Goal: Check status: Check status

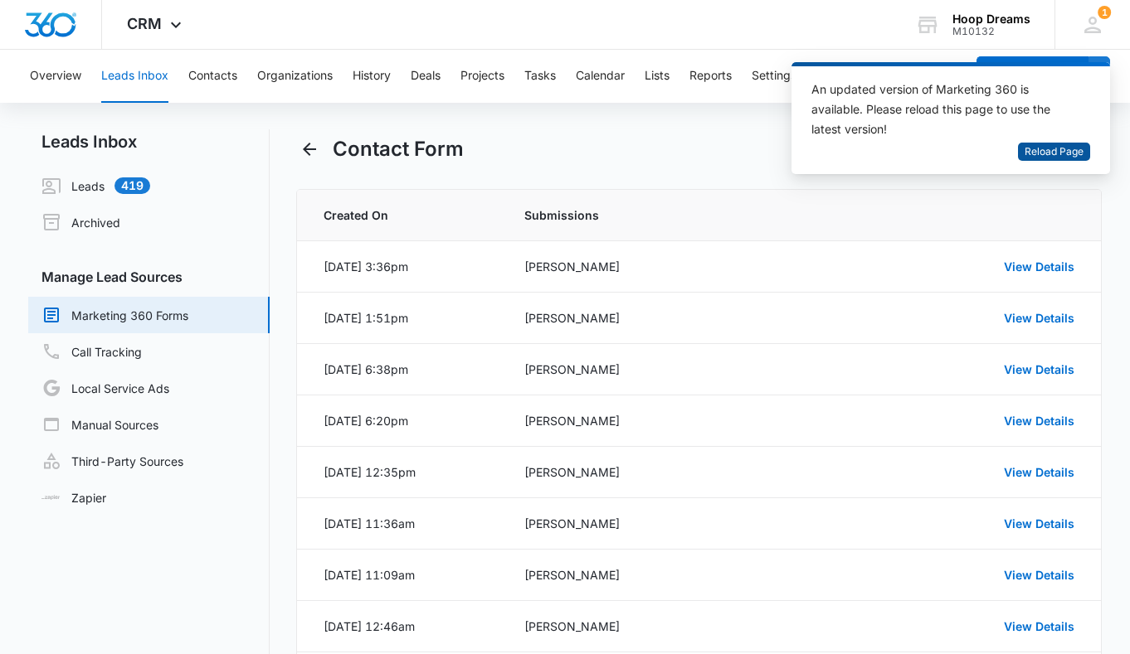
click at [1057, 156] on span "Reload Page" at bounding box center [1053, 152] width 59 height 16
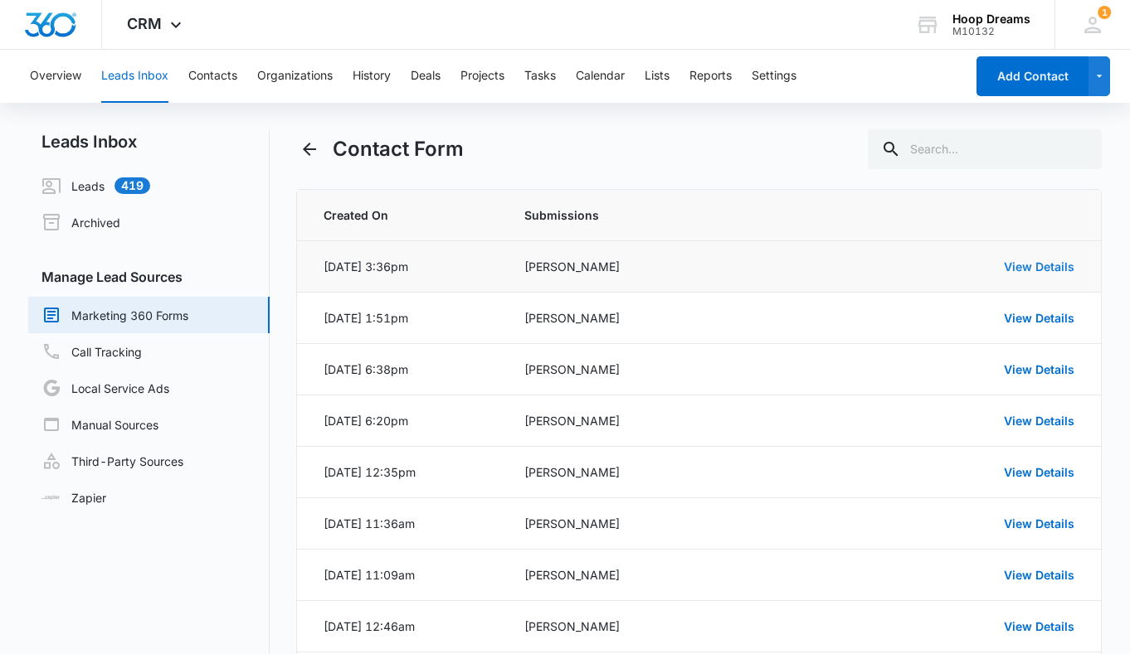
click at [1038, 266] on link "View Details" at bounding box center [1039, 267] width 70 height 14
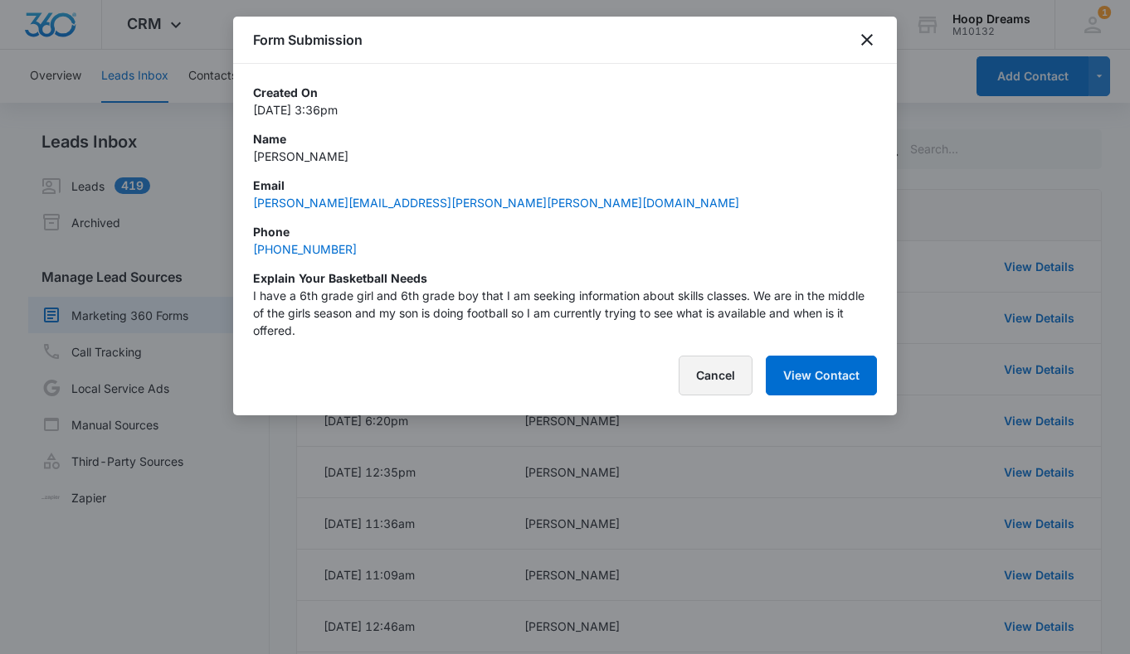
click at [727, 386] on button "Cancel" at bounding box center [715, 376] width 74 height 40
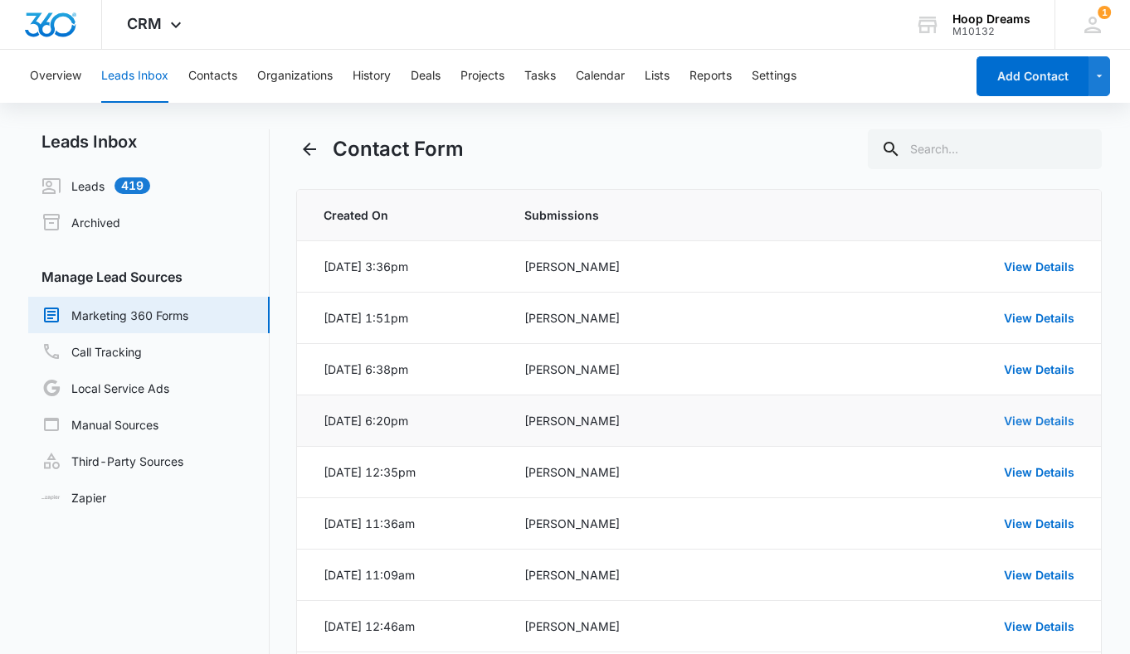
click at [1030, 419] on link "View Details" at bounding box center [1039, 421] width 70 height 14
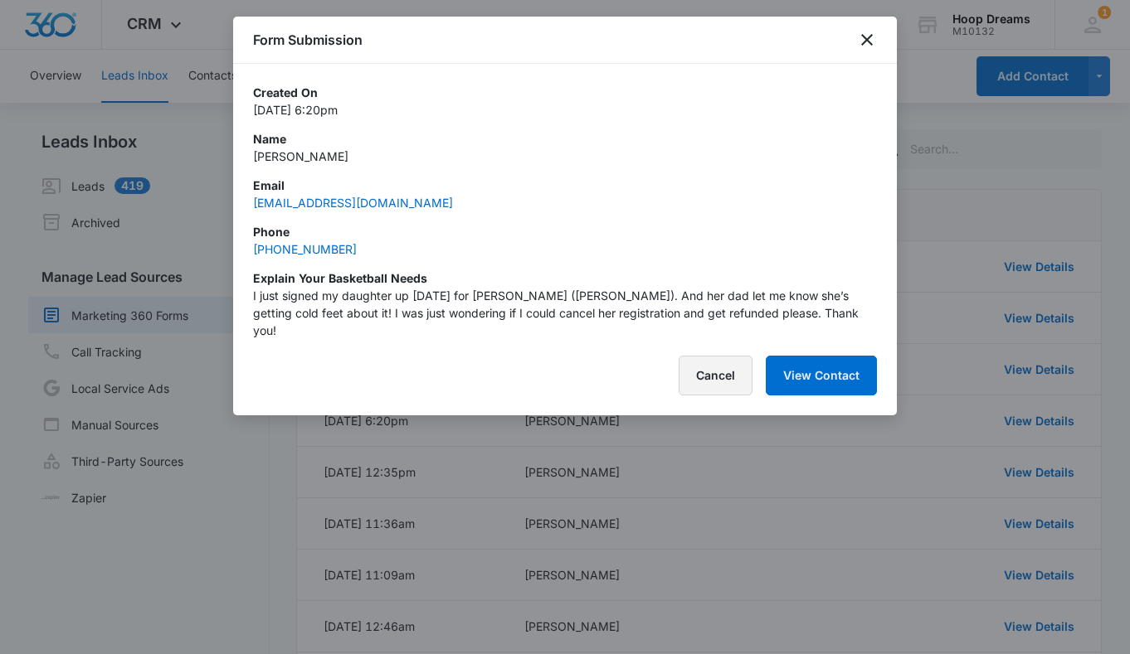
click at [724, 359] on button "Cancel" at bounding box center [715, 376] width 74 height 40
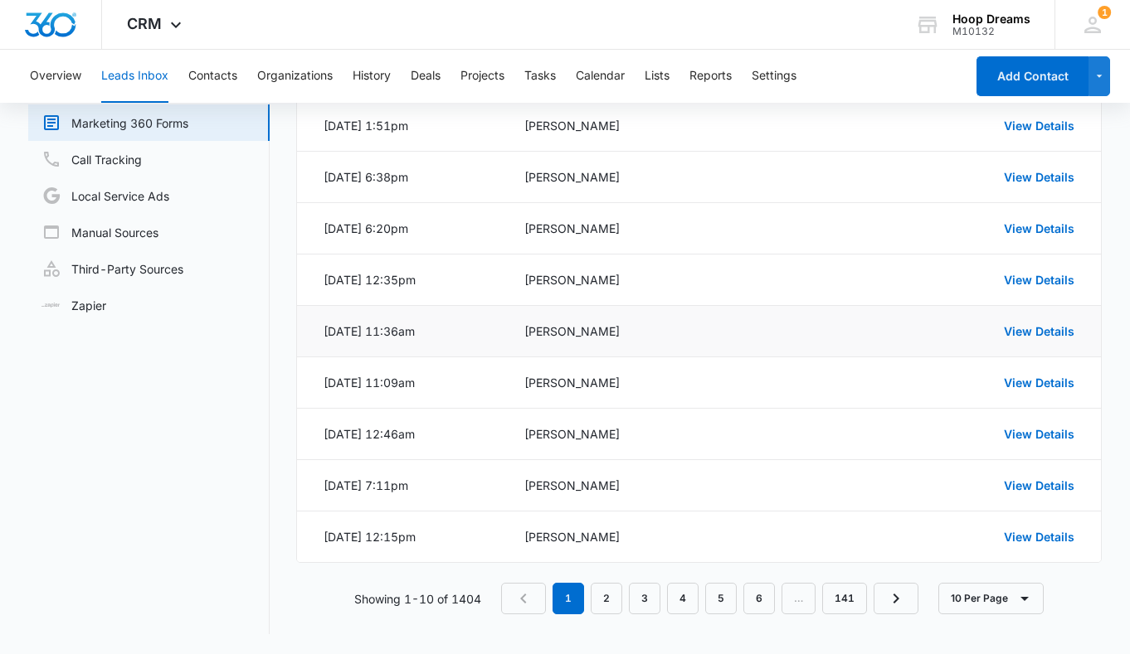
scroll to position [192, 0]
click at [1067, 483] on link "View Details" at bounding box center [1039, 486] width 70 height 14
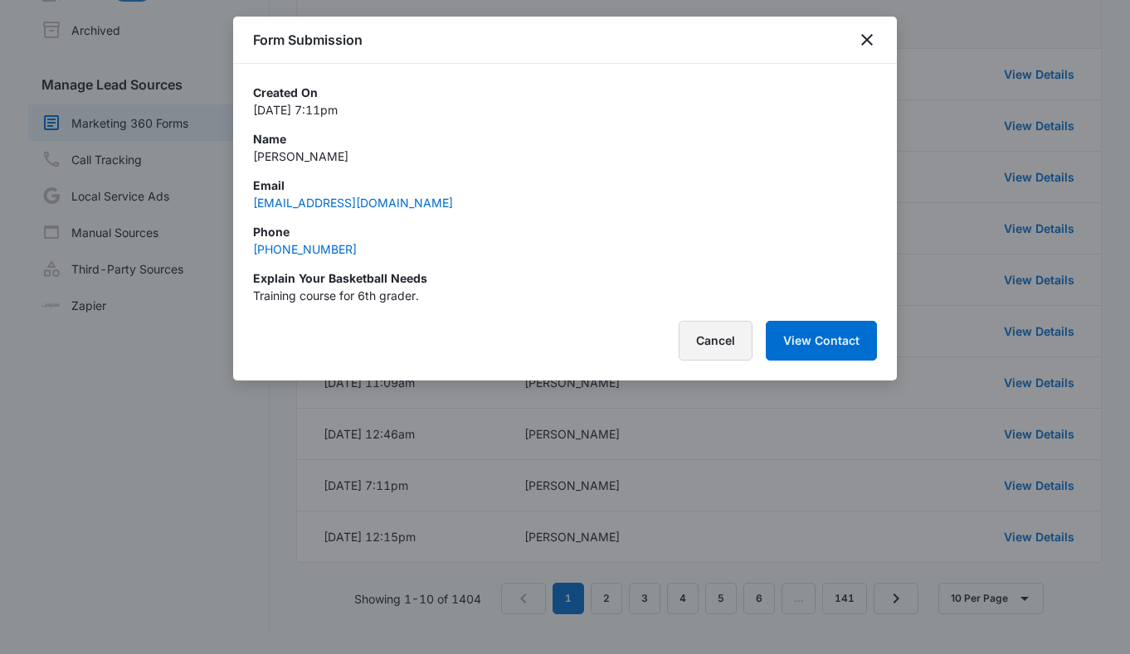
click at [689, 339] on button "Cancel" at bounding box center [715, 341] width 74 height 40
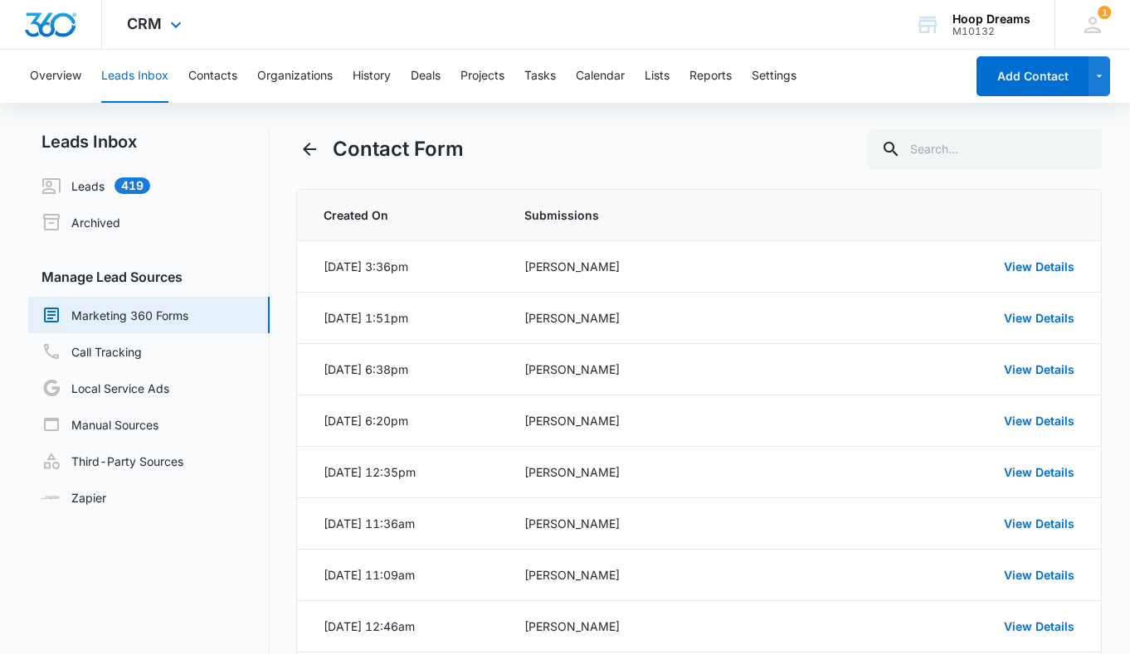
scroll to position [0, 0]
click at [302, 151] on icon "Back" at bounding box center [309, 149] width 20 height 20
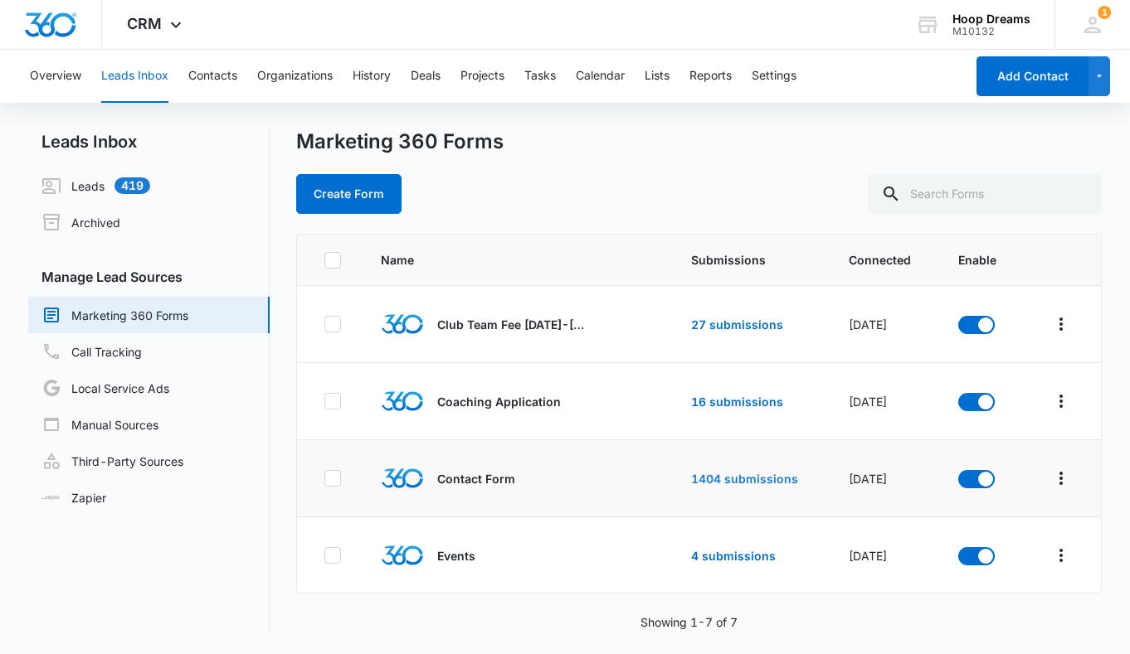
click at [713, 484] on link "1404 submissions" at bounding box center [744, 479] width 107 height 14
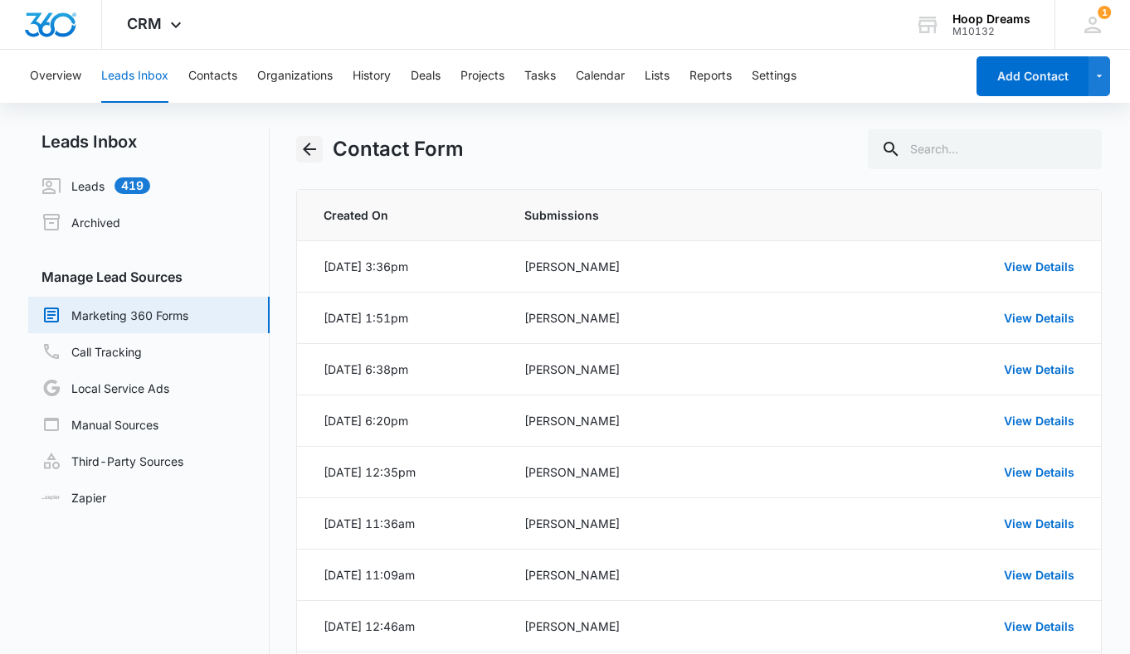
click at [302, 147] on icon "Back" at bounding box center [309, 149] width 20 height 20
